Goal: Find contact information: Find contact information

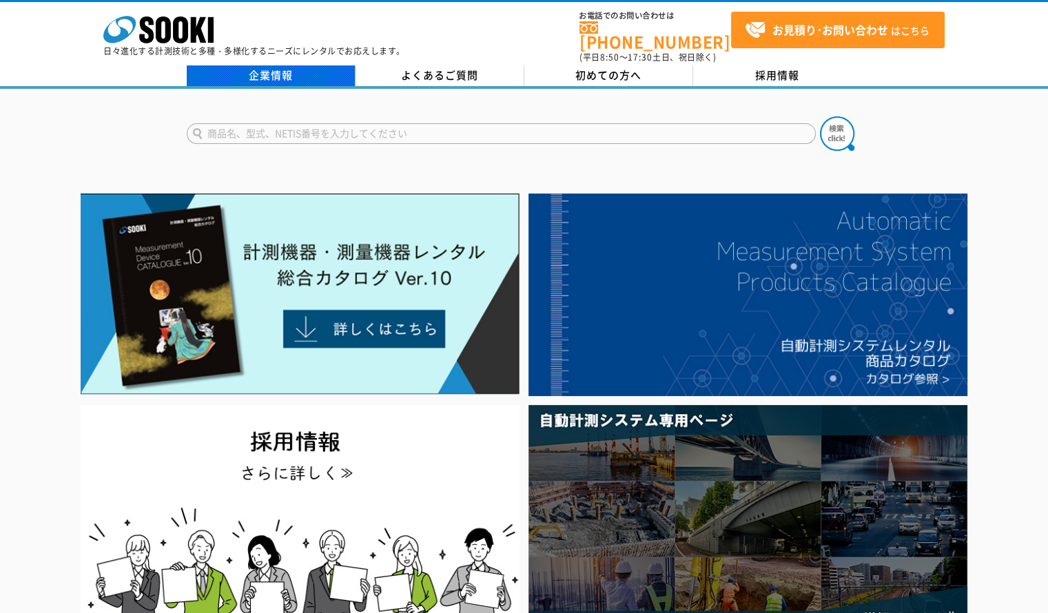
click at [301, 65] on link "企業情報" at bounding box center [271, 75] width 169 height 21
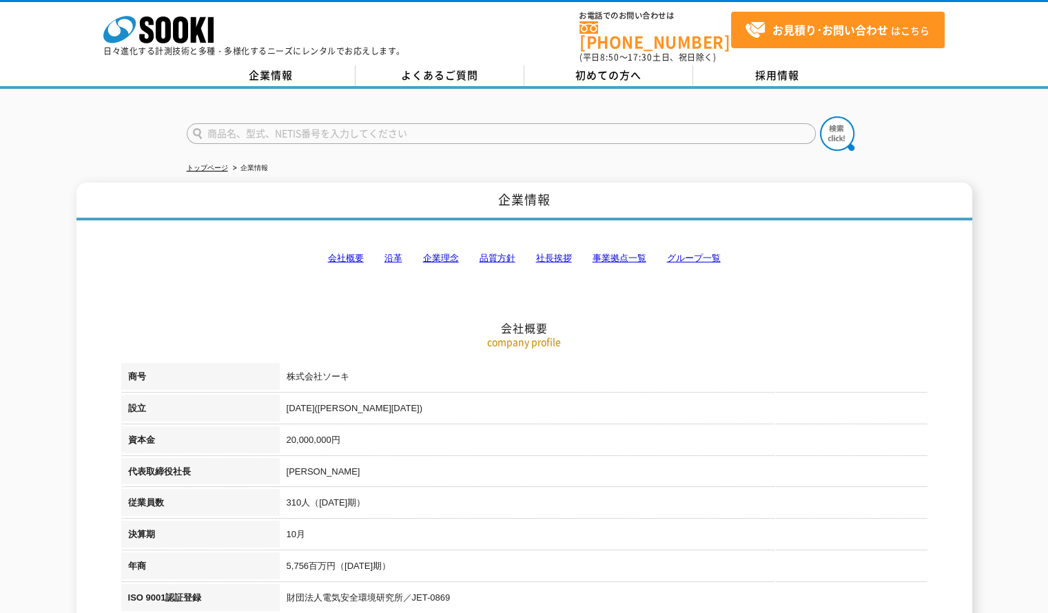
click at [333, 253] on link "会社概要" at bounding box center [346, 258] width 36 height 10
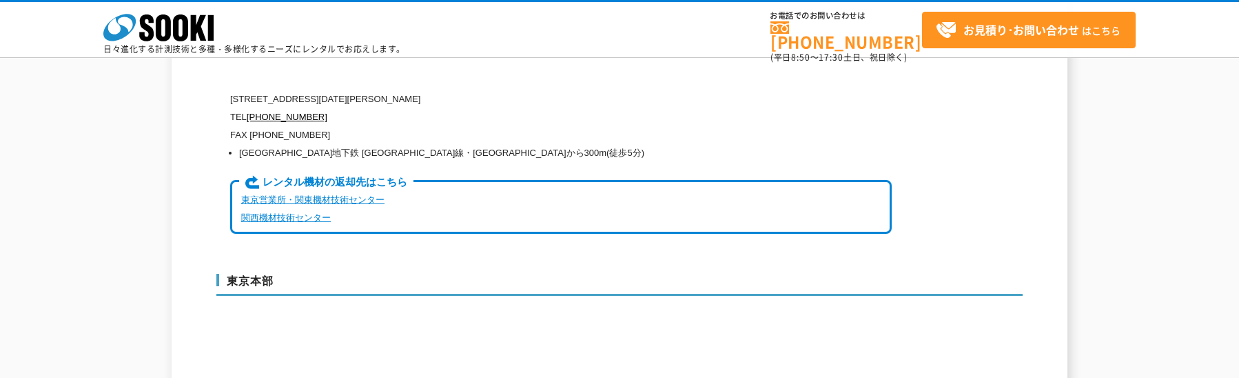
scroll to position [3343, 0]
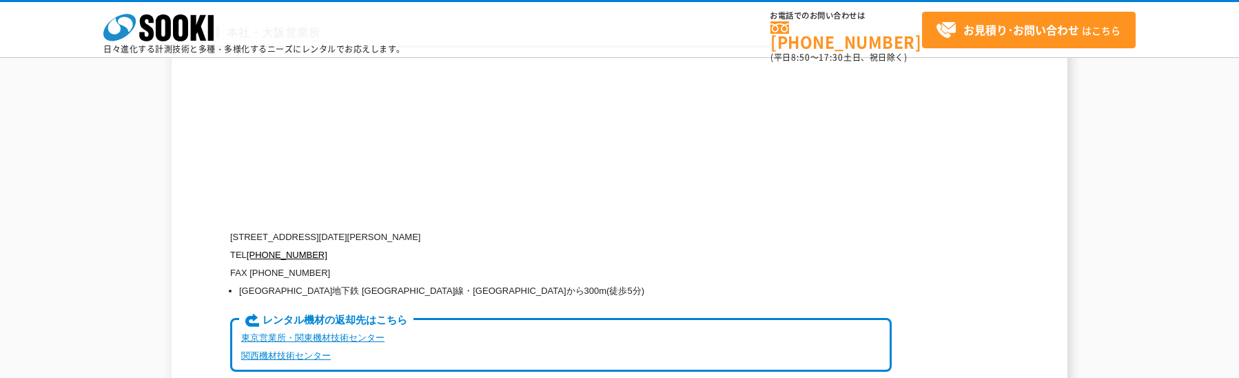
drag, startPoint x: 289, startPoint y: 203, endPoint x: 518, endPoint y: 212, distance: 229.6
click at [519, 228] on p "[STREET_ADDRESS][DATE][PERSON_NAME]" at bounding box center [560, 237] width 661 height 18
copy p "[STREET_ADDRESS][DATE][PERSON_NAME]"
